Goal: Obtain resource: Download file/media

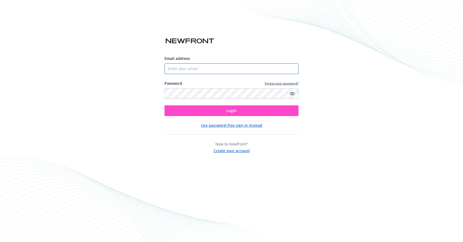
type input "[PERSON_NAME][EMAIL_ADDRESS][PERSON_NAME][DOMAIN_NAME]"
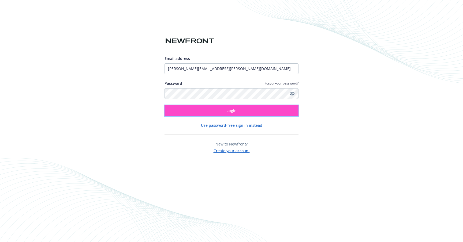
click at [209, 108] on button "Login" at bounding box center [231, 110] width 134 height 11
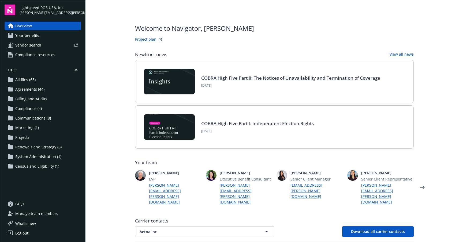
click at [35, 149] on span "Renewals and Strategy (6)" at bounding box center [38, 147] width 46 height 9
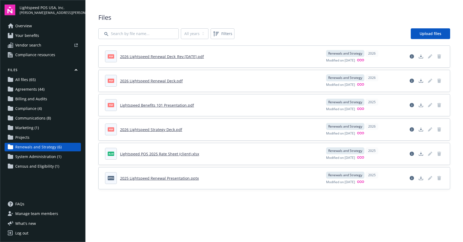
click at [154, 56] on link "2026 Lightspeed Renewal Deck_Rev.[DATE].pdf" at bounding box center [162, 56] width 84 height 5
